Goal: Transaction & Acquisition: Download file/media

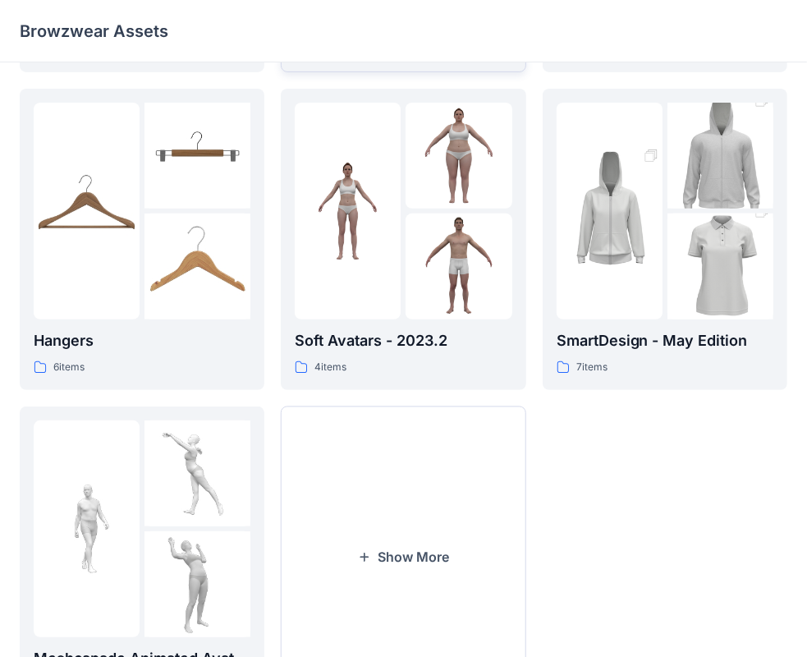
scroll to position [328, 0]
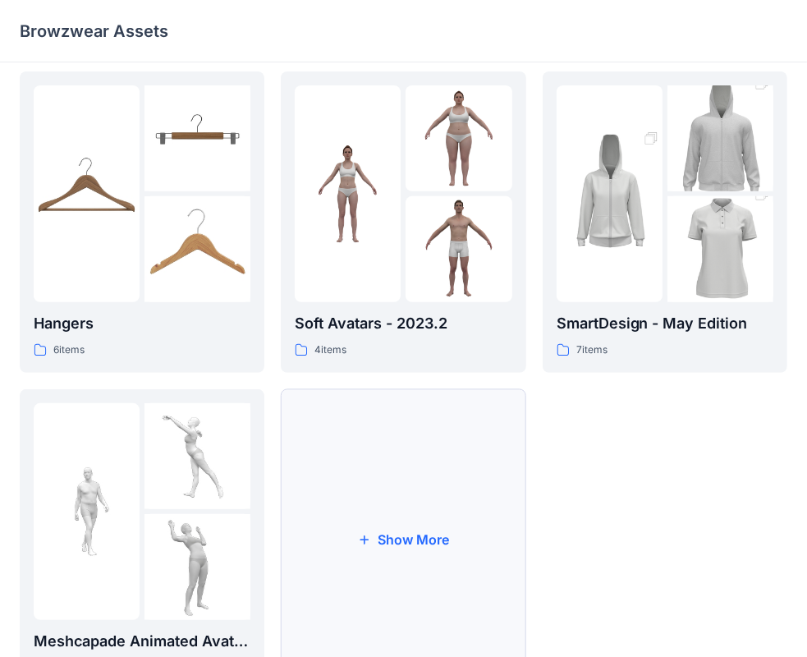
click at [420, 545] on button "Show More" at bounding box center [403, 539] width 245 height 301
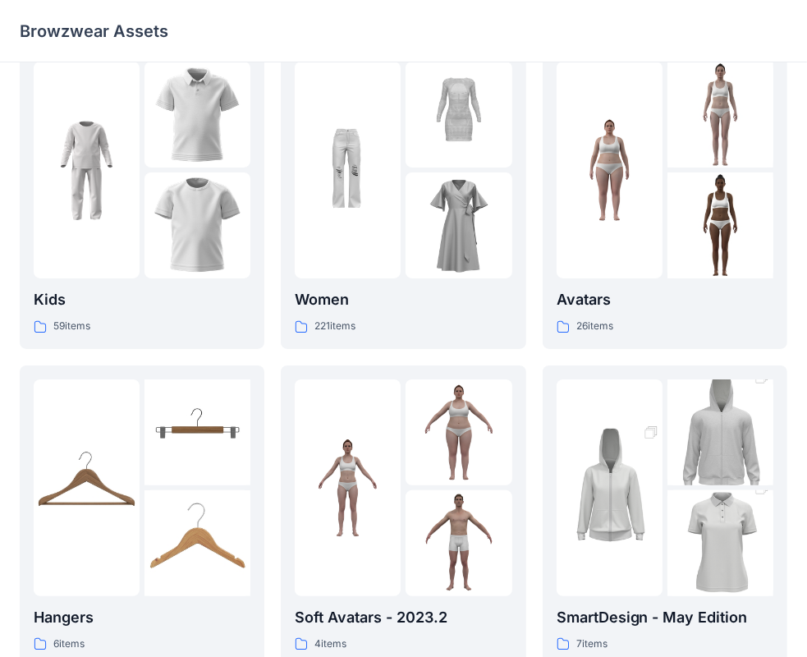
scroll to position [0, 0]
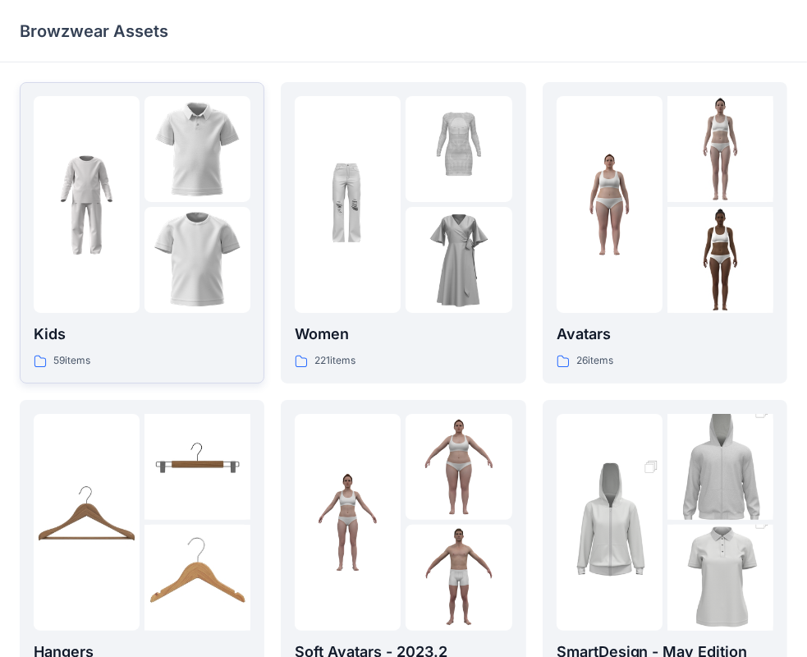
click at [154, 156] on img at bounding box center [198, 149] width 106 height 106
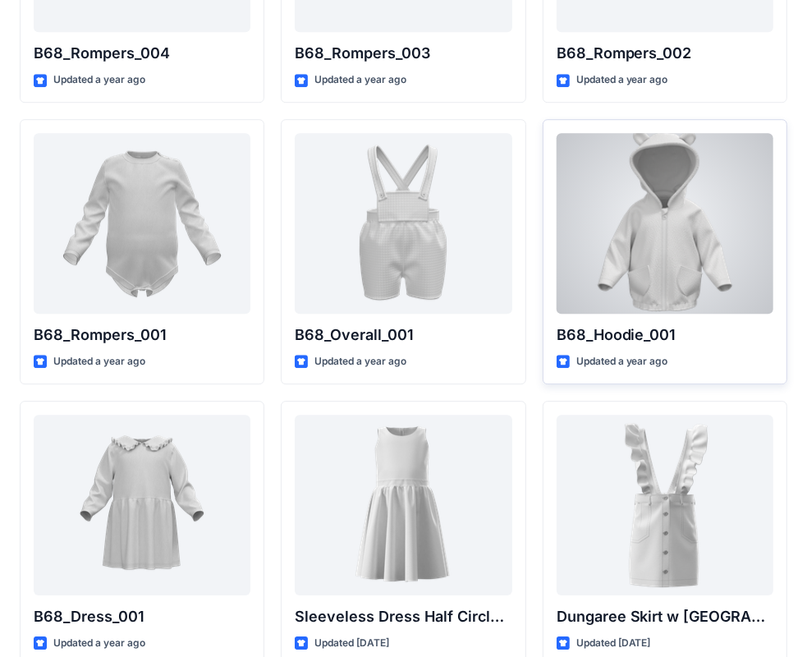
scroll to position [3105, 0]
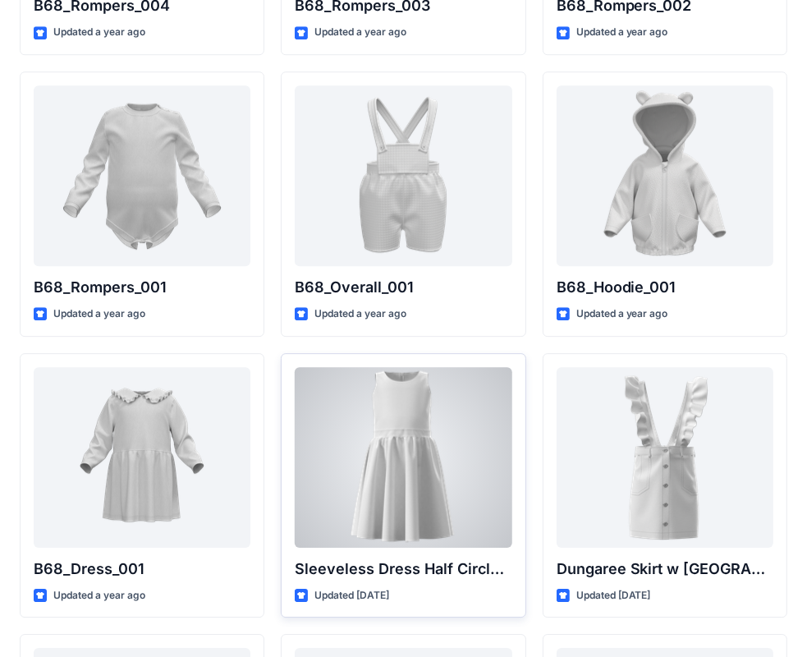
click at [472, 513] on div at bounding box center [403, 457] width 217 height 181
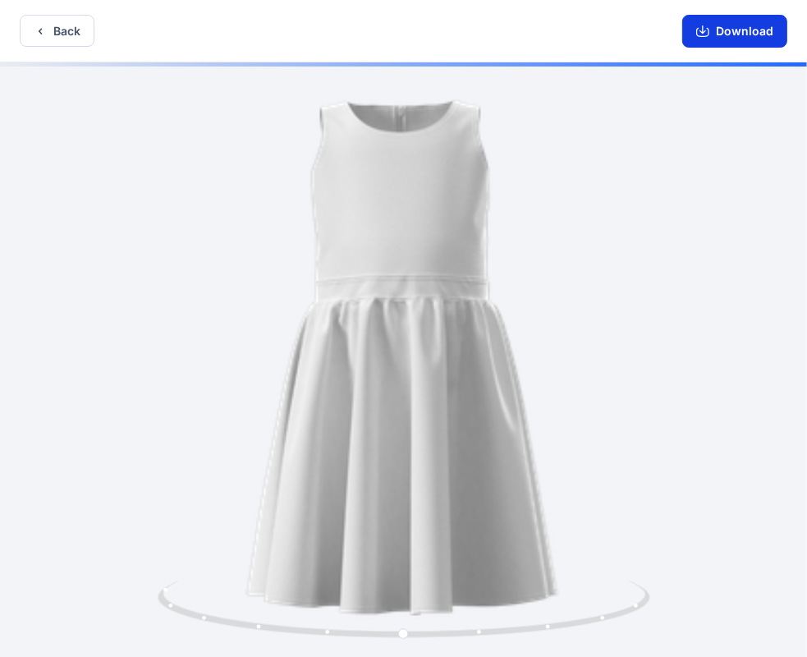
click at [717, 39] on button "Download" at bounding box center [734, 31] width 105 height 33
click at [62, 26] on button "Back" at bounding box center [57, 31] width 75 height 32
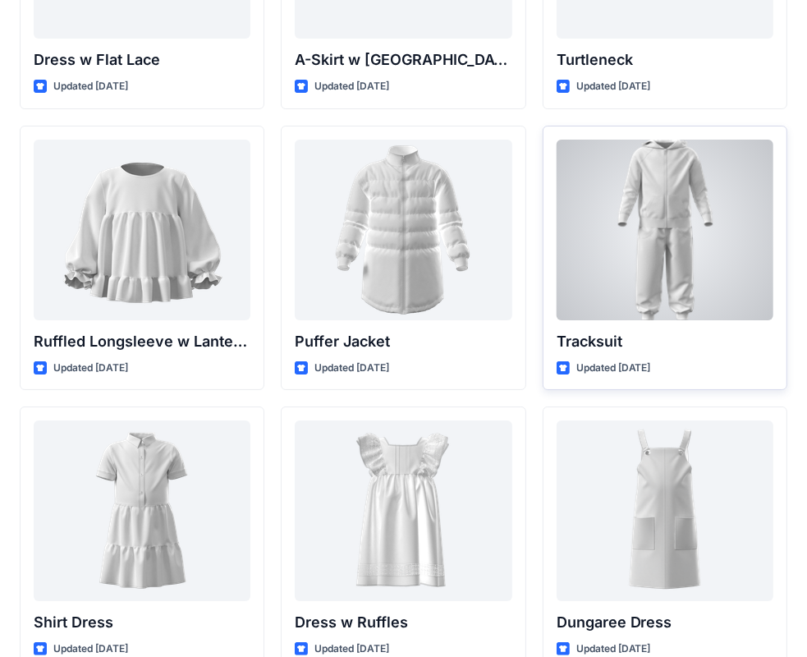
scroll to position [3983, 0]
